Goal: Find specific page/section: Find specific page/section

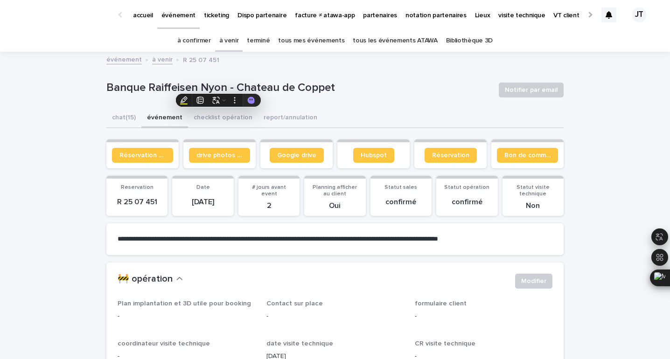
click at [239, 38] on link "à venir" at bounding box center [229, 41] width 20 height 22
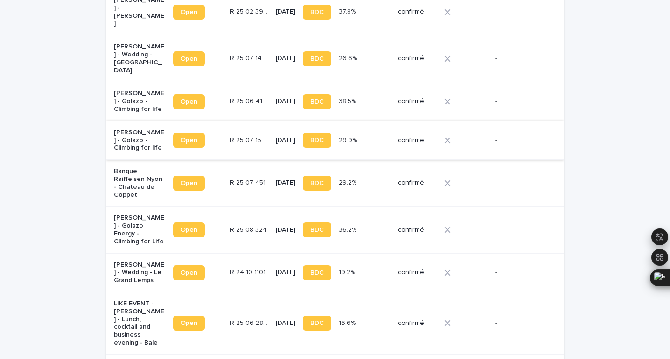
scroll to position [549, 0]
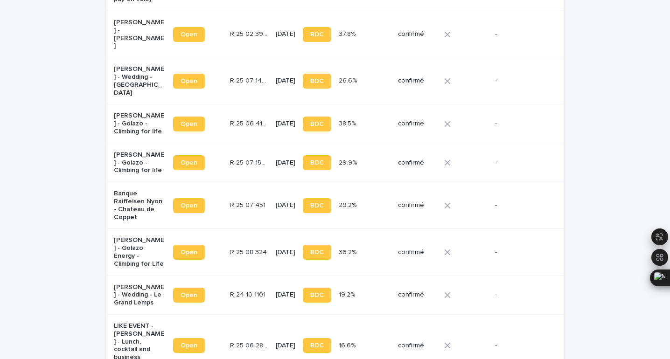
click at [250, 118] on p "R 25 06 4104" at bounding box center [250, 123] width 40 height 10
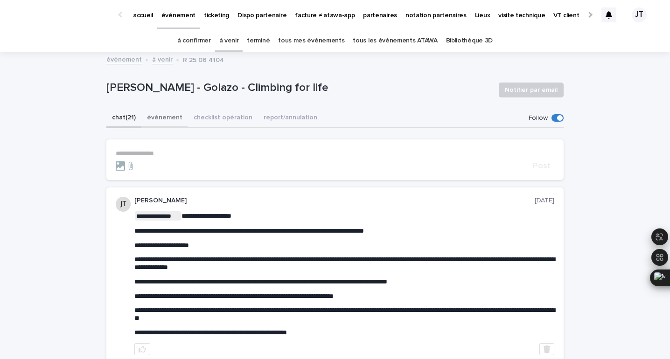
click at [172, 117] on button "événement" at bounding box center [164, 119] width 47 height 20
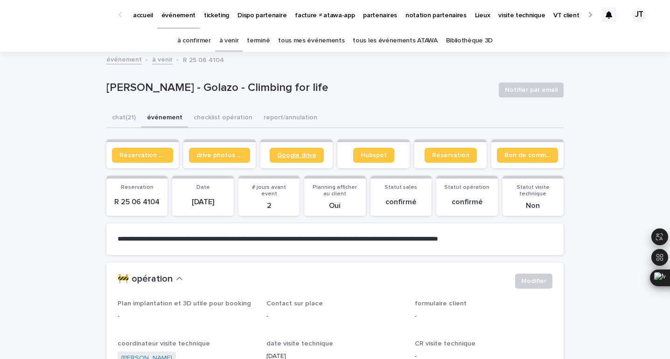
click at [306, 153] on span "Google drive" at bounding box center [296, 155] width 39 height 7
click at [232, 36] on link "à venir" at bounding box center [229, 41] width 20 height 22
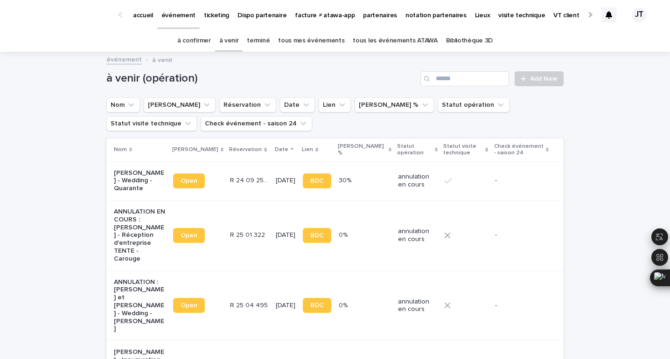
click at [371, 36] on link "tous les événements ATAWA" at bounding box center [395, 41] width 84 height 22
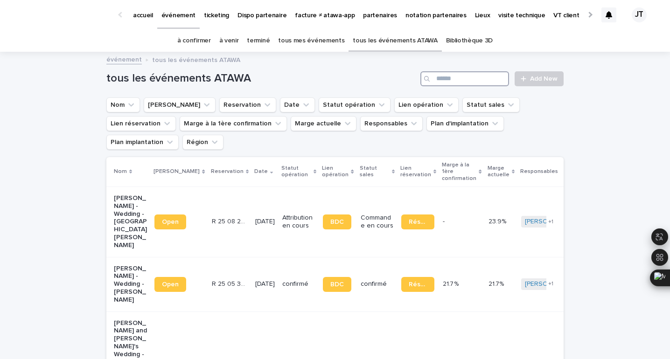
click at [463, 82] on input "Search" at bounding box center [465, 78] width 89 height 15
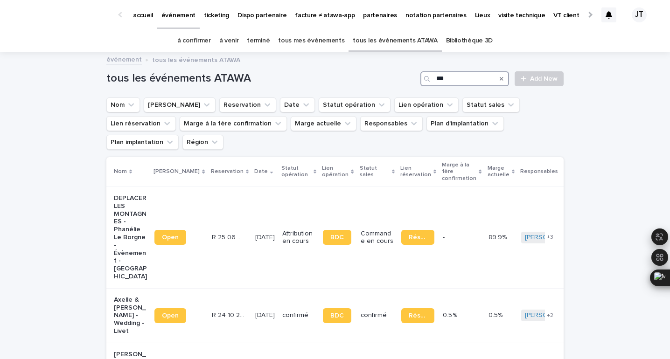
click at [470, 79] on input "***" at bounding box center [465, 78] width 89 height 15
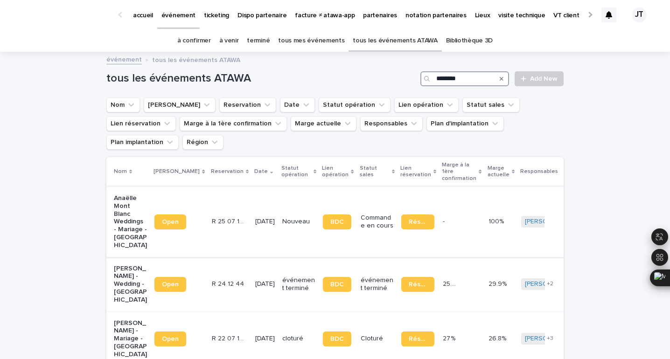
type input "********"
click at [443, 206] on td "- -" at bounding box center [461, 222] width 45 height 70
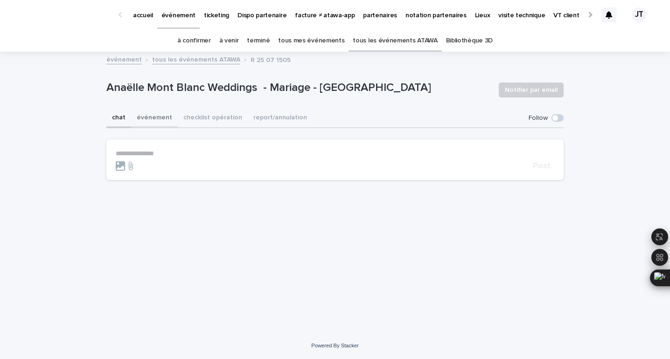
click at [161, 117] on button "événement" at bounding box center [154, 119] width 47 height 20
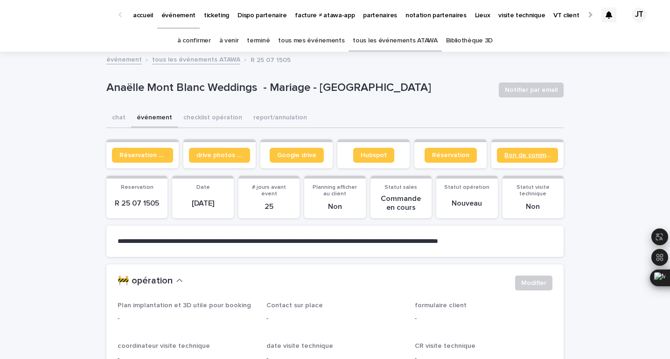
click at [529, 153] on span "Bon de commande" at bounding box center [528, 155] width 46 height 7
